Goal: Check status: Check status

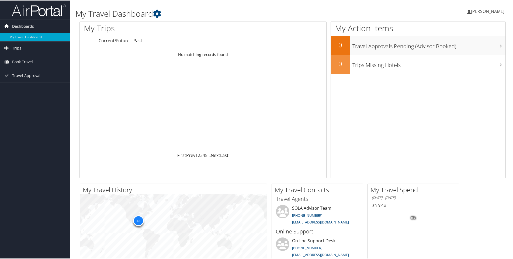
click at [29, 27] on span "Dashboards" at bounding box center [23, 25] width 22 height 13
click at [31, 30] on span "Dashboards" at bounding box center [23, 25] width 22 height 13
click at [31, 39] on link "My Travel Dashboard" at bounding box center [35, 37] width 70 height 8
click at [13, 48] on span "Trips" at bounding box center [16, 47] width 9 height 13
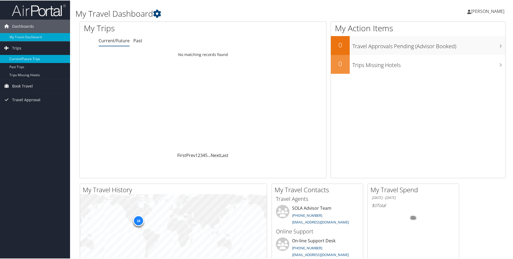
click at [22, 59] on link "Current/Future Trips" at bounding box center [35, 58] width 70 height 8
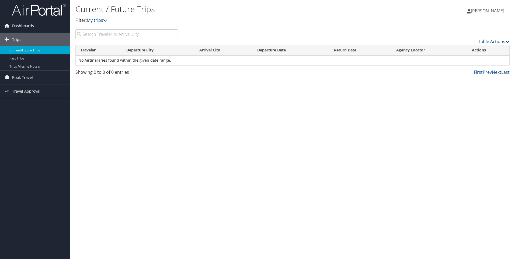
click at [476, 11] on span "[PERSON_NAME]" at bounding box center [487, 11] width 33 height 6
click at [356, 96] on div "Current / Future Trips Filter: My trips Lakeshia Butler Lakeshia Butler My Sett…" at bounding box center [292, 129] width 445 height 259
click at [24, 50] on link "Current/Future Trips" at bounding box center [35, 50] width 70 height 8
click at [14, 26] on span "Dashboards" at bounding box center [23, 25] width 22 height 13
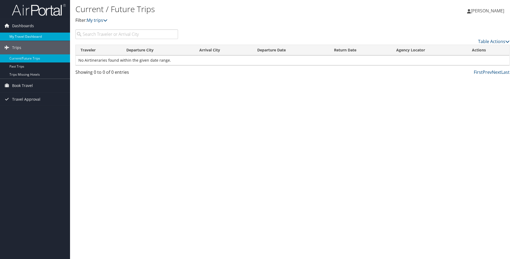
click at [13, 36] on link "My Travel Dashboard" at bounding box center [35, 37] width 70 height 8
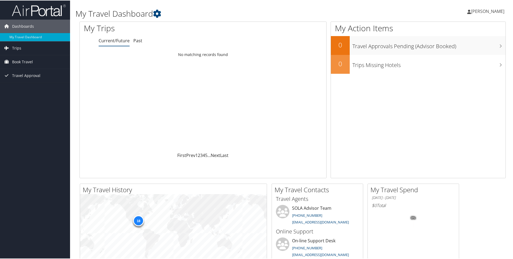
drag, startPoint x: 475, startPoint y: 8, endPoint x: 472, endPoint y: 10, distance: 2.9
click at [474, 8] on span "[PERSON_NAME]" at bounding box center [487, 11] width 33 height 6
click at [17, 47] on span "Trips" at bounding box center [16, 47] width 9 height 13
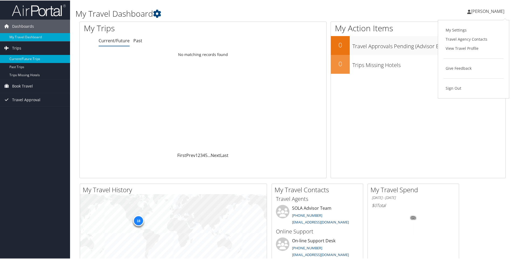
click at [18, 60] on link "Current/Future Trips" at bounding box center [35, 58] width 70 height 8
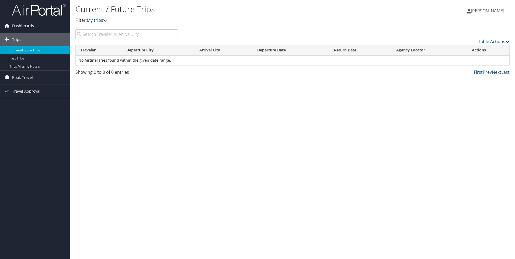
click at [106, 20] on icon at bounding box center [105, 20] width 4 height 4
click at [25, 89] on span "Travel Approval" at bounding box center [26, 91] width 28 height 13
click at [28, 110] on link "Approved Trips" at bounding box center [35, 110] width 70 height 8
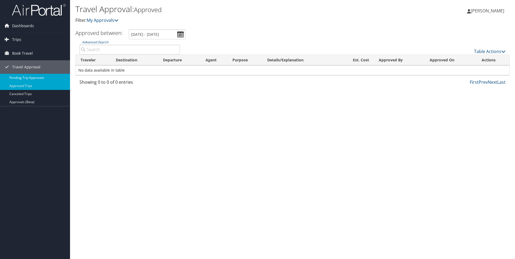
click at [31, 77] on link "Pending Trip Approvals" at bounding box center [35, 78] width 70 height 8
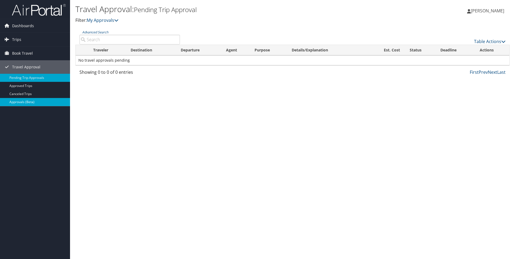
click at [34, 100] on link "Approvals (Beta)" at bounding box center [35, 102] width 70 height 8
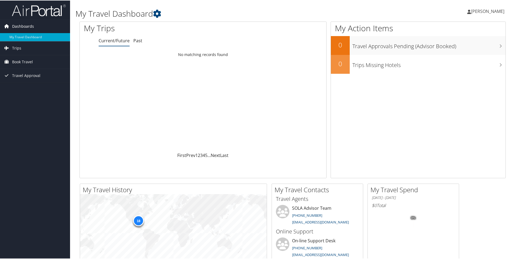
click at [8, 25] on icon at bounding box center [7, 26] width 8 height 8
click at [7, 25] on icon at bounding box center [7, 26] width 8 height 8
click at [7, 48] on icon at bounding box center [7, 47] width 8 height 8
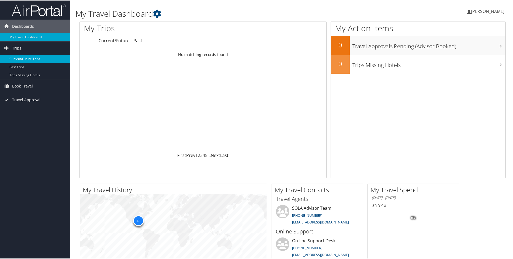
click at [15, 58] on link "Current/Future Trips" at bounding box center [35, 58] width 70 height 8
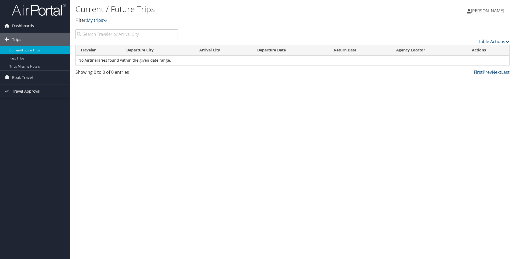
click at [20, 91] on span "Travel Approval" at bounding box center [26, 91] width 28 height 13
click at [20, 109] on link "Approved Trips" at bounding box center [35, 110] width 70 height 8
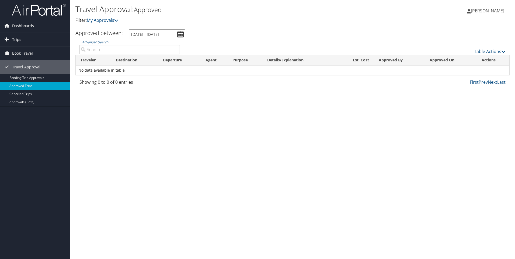
click at [182, 37] on input "[DATE] - [DATE]" at bounding box center [157, 34] width 57 height 10
drag, startPoint x: 221, startPoint y: 29, endPoint x: 215, endPoint y: 29, distance: 6.5
click at [221, 29] on div "Travel Approval: Approved Filter: My Approvals" at bounding box center [220, 16] width 290 height 27
click at [28, 76] on link "Pending Trip Approvals" at bounding box center [35, 78] width 70 height 8
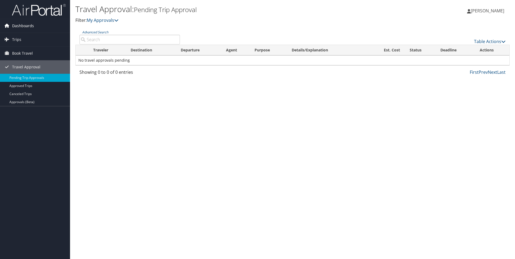
click at [5, 22] on icon at bounding box center [7, 26] width 8 height 8
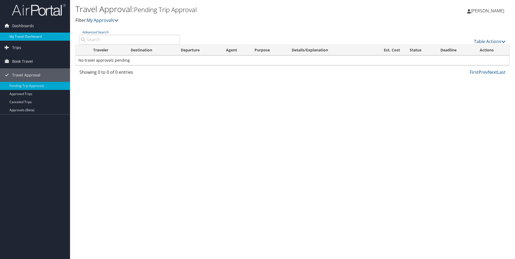
click at [17, 37] on link "My Travel Dashboard" at bounding box center [35, 37] width 70 height 8
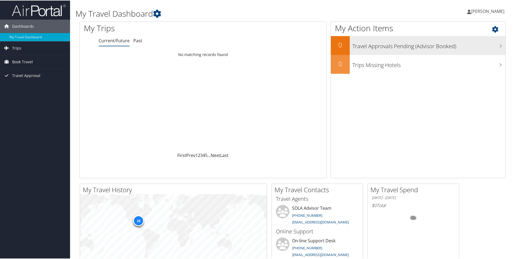
click at [493, 46] on h3 "Travel Approvals Pending (Advisor Booked)" at bounding box center [428, 44] width 153 height 10
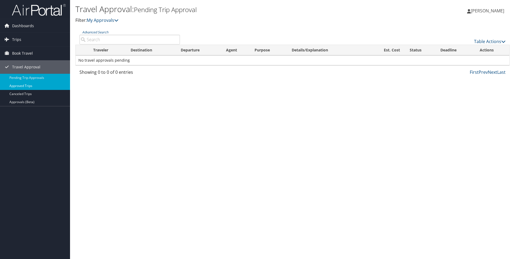
click at [19, 87] on link "Approved Trips" at bounding box center [35, 86] width 70 height 8
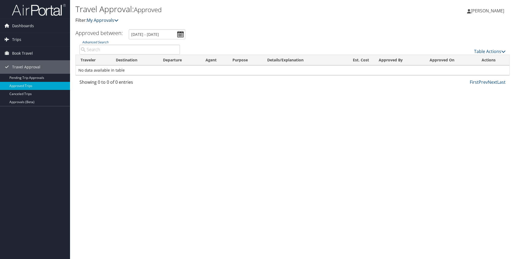
click at [116, 19] on icon at bounding box center [116, 20] width 4 height 4
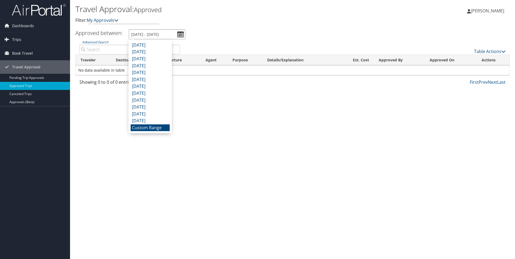
click at [137, 33] on input "8/2/2025 - 9/2/2025" at bounding box center [157, 34] width 57 height 10
click at [143, 129] on li "Custom Range" at bounding box center [150, 127] width 39 height 7
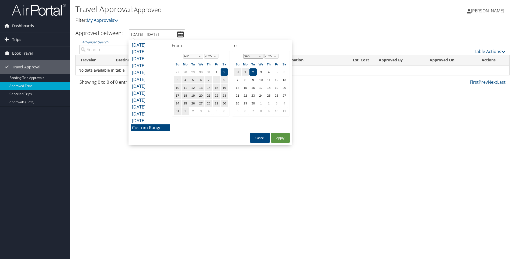
click at [260, 58] on select "Jan Feb Mar Apr May Jun Jul Aug Sep Oct Nov Dec" at bounding box center [253, 56] width 20 height 5
click at [245, 87] on td "13" at bounding box center [245, 87] width 7 height 7
click at [277, 86] on td "17" at bounding box center [276, 87] width 7 height 7
click at [275, 136] on button "Apply" at bounding box center [280, 138] width 19 height 10
type input "8/2/2025 - 10/17/2025"
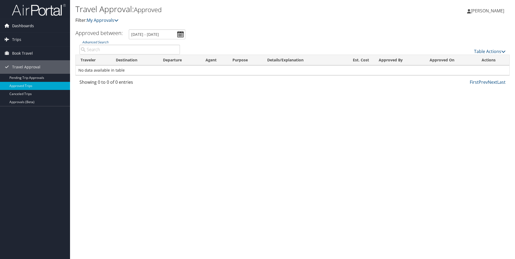
click at [25, 26] on span "Dashboards" at bounding box center [23, 25] width 22 height 13
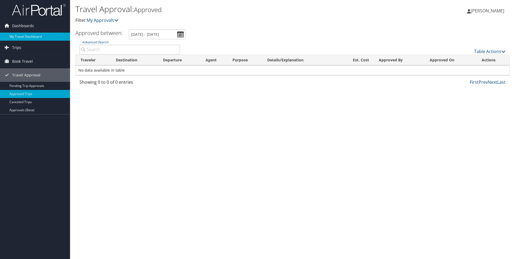
click at [27, 36] on link "My Travel Dashboard" at bounding box center [35, 37] width 70 height 8
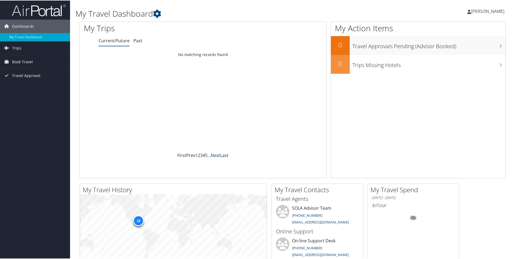
click at [213, 155] on link "Next" at bounding box center [215, 155] width 9 height 6
click at [156, 13] on icon at bounding box center [157, 13] width 8 height 8
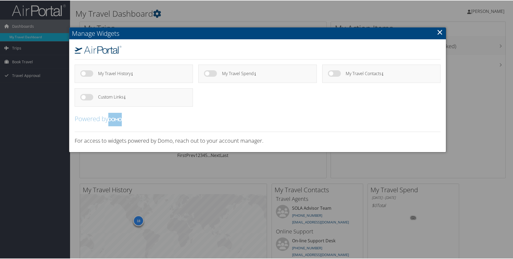
click at [438, 32] on link "×" at bounding box center [440, 31] width 6 height 11
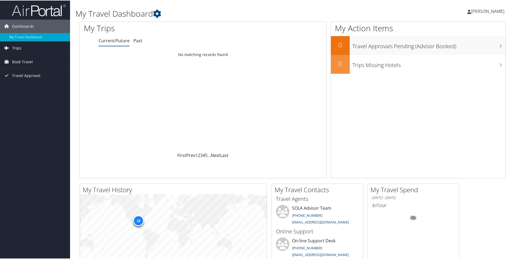
click at [15, 50] on span "Trips" at bounding box center [16, 47] width 9 height 13
click at [16, 56] on link "Current/Future Trips" at bounding box center [35, 58] width 70 height 8
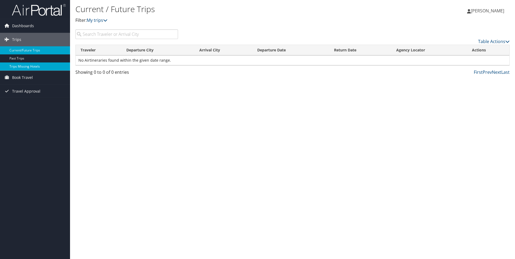
click at [19, 65] on link "Trips Missing Hotels" at bounding box center [35, 66] width 70 height 8
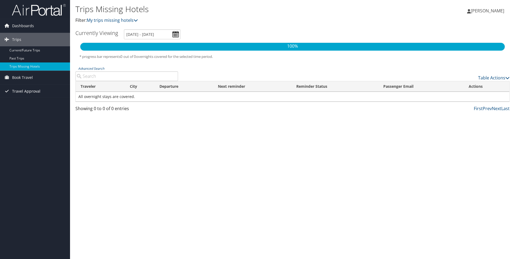
click at [15, 92] on span "Travel Approval" at bounding box center [26, 91] width 28 height 13
click at [40, 124] on link "Approvals (Beta)" at bounding box center [35, 126] width 70 height 8
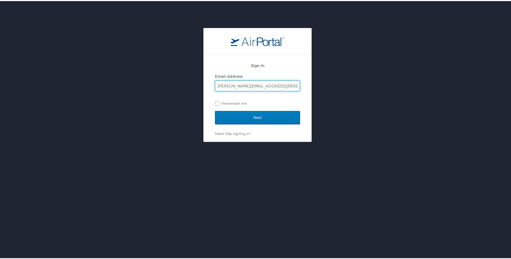
type input "[PERSON_NAME][EMAIL_ADDRESS][PERSON_NAME][DOMAIN_NAME]"
click at [215, 110] on input "Next" at bounding box center [257, 116] width 85 height 13
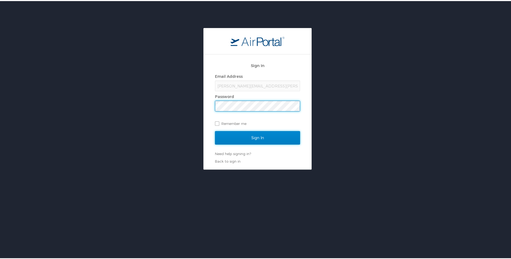
click at [231, 138] on input "Sign In" at bounding box center [257, 136] width 85 height 13
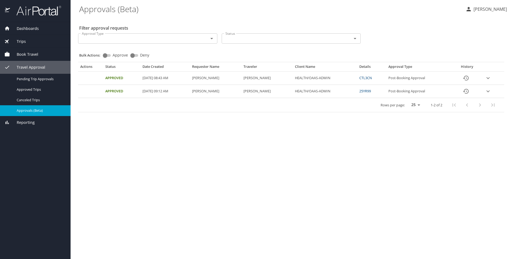
click at [489, 78] on icon "expand row" at bounding box center [488, 78] width 6 height 6
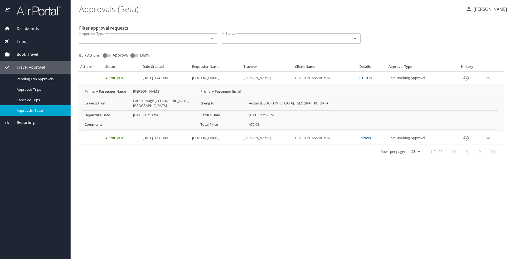
click at [29, 27] on span "Dashboards" at bounding box center [24, 29] width 29 height 6
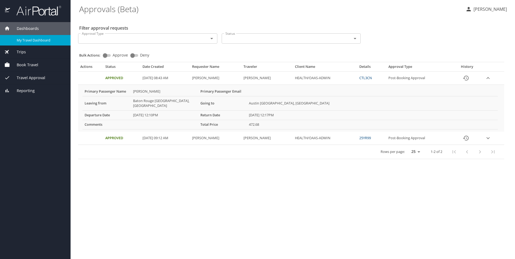
click at [29, 39] on span "My Travel Dashboard" at bounding box center [40, 40] width 47 height 5
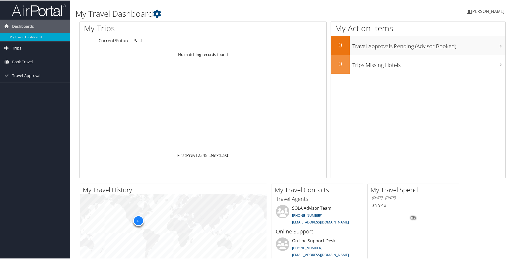
click at [27, 46] on link "Trips" at bounding box center [35, 47] width 70 height 13
click at [21, 58] on link "Current/Future Trips" at bounding box center [35, 58] width 70 height 8
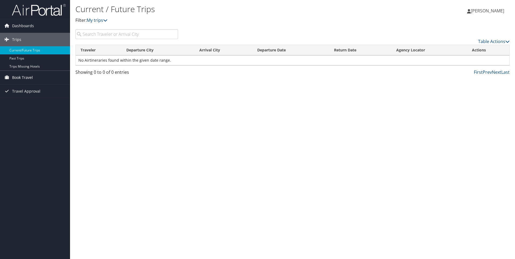
click at [16, 77] on span "Book Travel" at bounding box center [22, 77] width 21 height 13
click at [12, 88] on link "Approval Request (Beta)" at bounding box center [35, 88] width 70 height 8
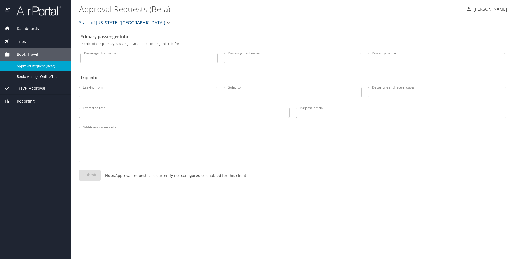
click at [9, 8] on img at bounding box center [8, 10] width 6 height 11
click at [21, 27] on span "Dashboards" at bounding box center [24, 29] width 29 height 6
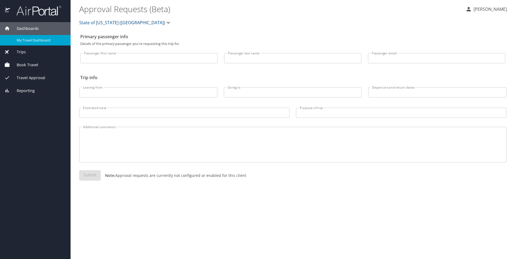
click at [19, 40] on span "My Travel Dashboard" at bounding box center [40, 40] width 47 height 5
